Goal: Find specific page/section: Find specific page/section

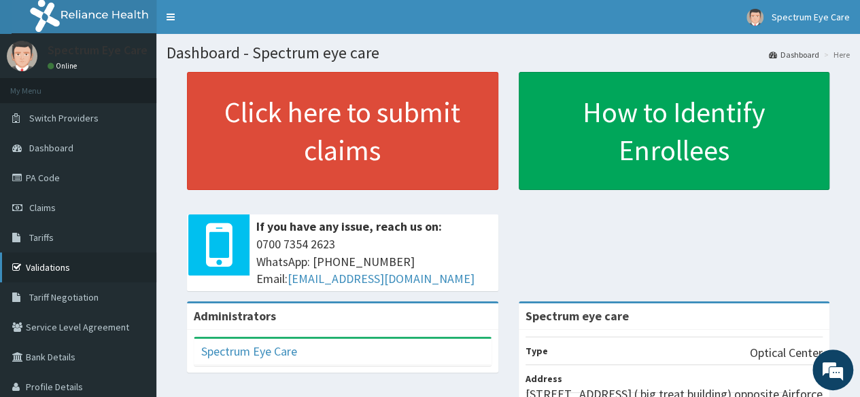
click at [84, 268] on link "Validations" at bounding box center [78, 268] width 156 height 30
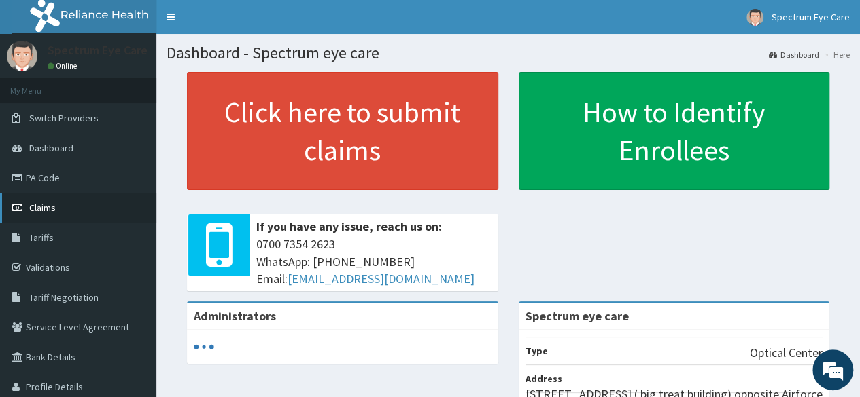
click at [65, 211] on link "Claims" at bounding box center [78, 208] width 156 height 30
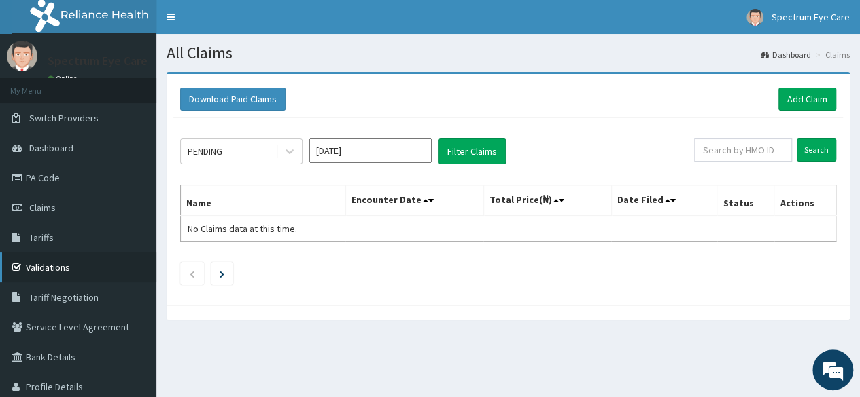
click at [92, 264] on link "Validations" at bounding box center [78, 268] width 156 height 30
